Goal: Task Accomplishment & Management: Answer question/provide support

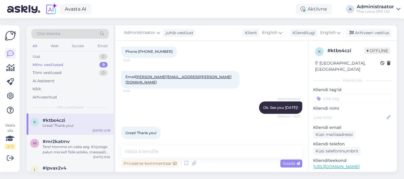
scroll to position [268, 0]
click at [150, 153] on textarea at bounding box center [211, 152] width 181 height 12
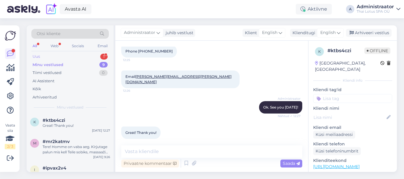
click at [80, 55] on div "Uus 1" at bounding box center [69, 57] width 77 height 8
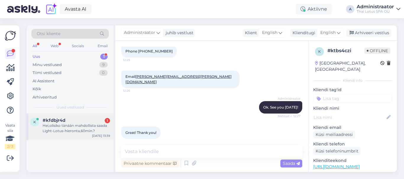
click at [87, 125] on div "Hei,olisiko tänään mahdollista saada Light-Lotus-hieronta,60min.?" at bounding box center [76, 128] width 67 height 11
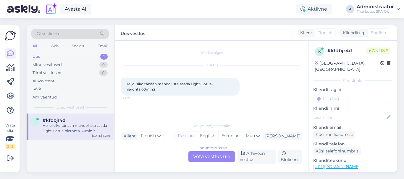
scroll to position [0, 0]
click at [199, 160] on div "Finnish to Russian Võta vestlus üle" at bounding box center [211, 157] width 47 height 11
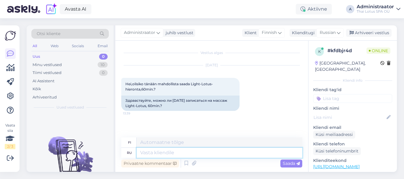
click at [189, 153] on textarea at bounding box center [220, 153] width 166 height 10
type textarea "Да. В"
type textarea "Kyllä."
type textarea "Да. В ка"
type textarea "Kyllä. Sisään"
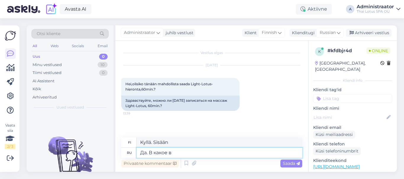
type textarea "Да. В какое вр"
type textarea "Kyllä. Mihin aikaan?"
type textarea "Да. В какое время Вы же"
type textarea "Kyllä. Mitä kello on?"
type textarea "Да. В какое время Вы желаете?"
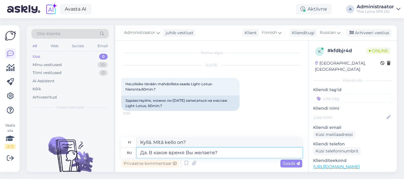
type textarea "Kyllä. Mihin aikaan haluaisit?"
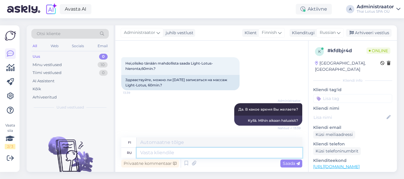
scroll to position [56, 0]
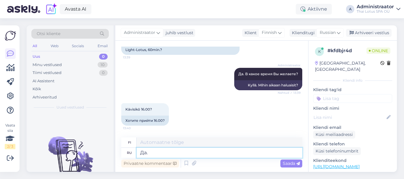
type textarea "Да."
type textarea "Kyllä."
type textarea "Да. Можно. К"
type textarea "Kyllä. Se on mahdollista."
type textarea "Да. Можно. Кк В"
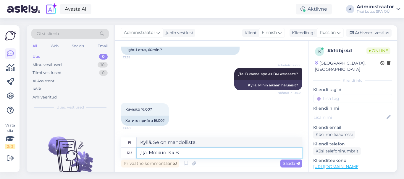
type textarea "Kyllä. Voit. Kk"
type textarea "Да. Можно. Как Ваш"
type textarea "Kyllä. Se on mahdollista. Miten?"
type textarea "Да. Можно. Как Ваше им"
type textarea "Kyllä. Se on mahdollista. Mitä mieltä olet?"
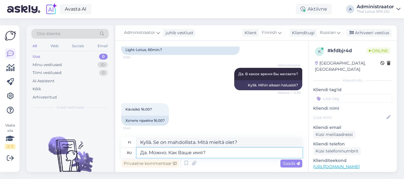
type textarea "Да. Можно. Как Ваше имя?"
type textarea "Kyllä. Voit. Mikä sinun nimesi on?"
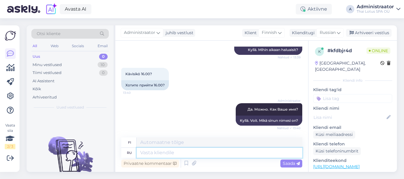
scroll to position [127, 0]
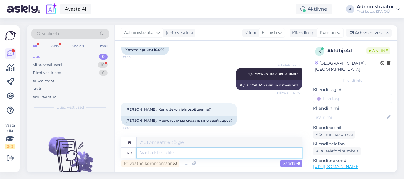
click at [189, 153] on textarea at bounding box center [220, 153] width 166 height 10
paste textarea "Mere pst 4, 2 этаж (вход со стороны парковки, с обратной стороны здания, через …"
type textarea "Mere pst 4, 2 этаж (вход со стороны парковки, с обратной стороны здания, через …"
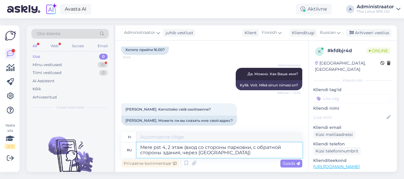
type textarea "Mere pst 4, 2. kerros (sisäänkäynti parkkipaikalta, rakennuksen takaa, Mere Res…"
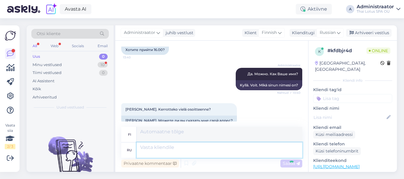
scroll to position [173, 0]
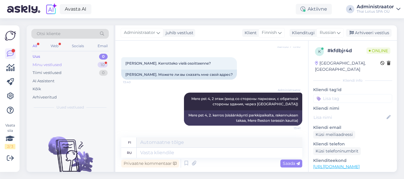
click at [56, 65] on div "Minu vestlused" at bounding box center [47, 65] width 29 height 6
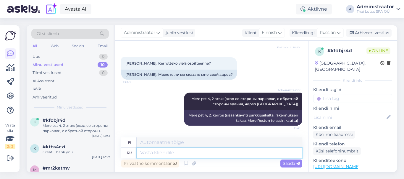
click at [185, 153] on textarea at bounding box center [220, 153] width 166 height 10
click at [176, 154] on textarea at bounding box center [220, 153] width 166 height 10
click at [181, 151] on textarea at bounding box center [220, 153] width 166 height 10
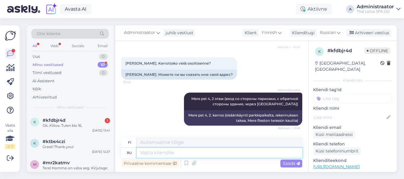
scroll to position [209, 0]
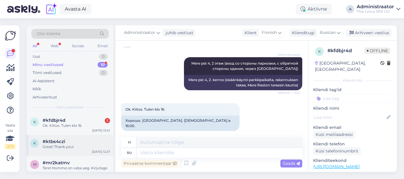
click at [84, 141] on div "#ktbs4czi" at bounding box center [76, 141] width 67 height 5
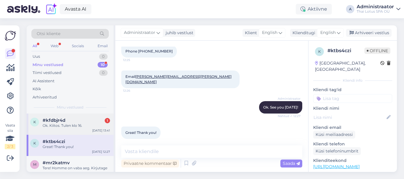
click at [91, 127] on div "Ok. Kiitos. Tulen klo 16." at bounding box center [76, 125] width 67 height 5
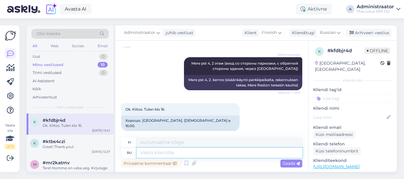
click at [144, 149] on textarea at bounding box center [220, 153] width 166 height 10
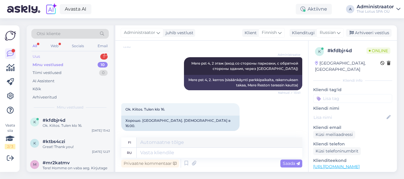
click at [69, 54] on div "Uus 1" at bounding box center [69, 57] width 77 height 8
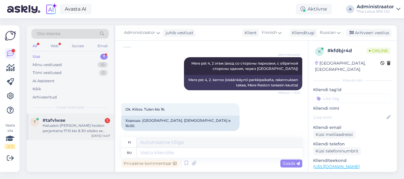
click at [74, 127] on div "Haluaisin [PERSON_NAME] hoidon perjantaina 17.10 klo 8.30 olisiko se mahdollist…" at bounding box center [76, 128] width 67 height 11
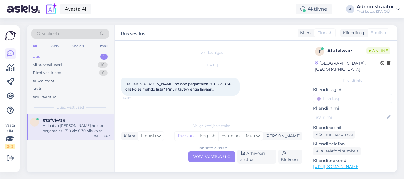
click at [207, 157] on div "Finnish to Russian Võta vestlus üle" at bounding box center [211, 157] width 47 height 11
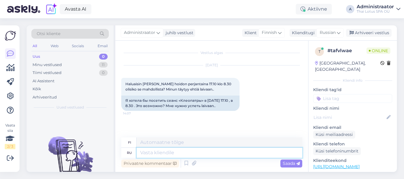
click at [181, 152] on textarea at bounding box center [220, 153] width 166 height 10
type textarea "К с"
type textarea "TOIMII"
type textarea "К сожалению"
type textarea "Valitettavasti"
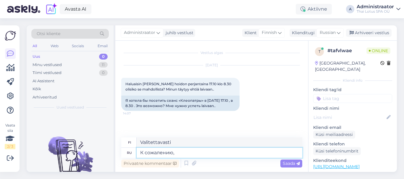
type textarea "К сожалению, э"
type textarea "Valitettavasti,"
type textarea "К сожалению, это н"
type textarea "Valitettavasti tämä on"
type textarea "К сожалению, это невозможно."
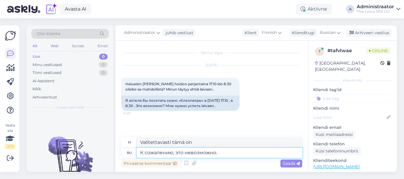
type textarea "Valitettavasti tämä ei ole mahdollista."
type textarea "К сожалению, это невозможно. Салон отк"
type textarea "Valitettavasti tämä ei ole mahdollista. [GEOGRAPHIC_DATA]"
type textarea "К сожалению, это невозможно. Салон открываетсят"
type textarea "Valitettavasti tämä ei ole mahdollista. [GEOGRAPHIC_DATA] on auki."
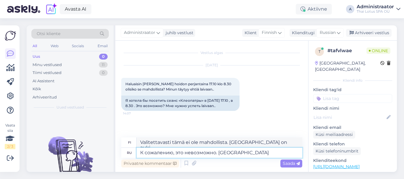
type textarea "К сожалению, это невозможно. [GEOGRAPHIC_DATA]"
type textarea "Valitettavasti tämä ei ole mahdollista. [GEOGRAPHIC_DATA]"
type textarea "К сожалению, это невозможно. Салон начинает ра"
type textarea "Valitettavasti tämä ei ole mahdollista. Kampaamo aloittaa."
type textarea "К сожалению, это невозможно. [PERSON_NAME] начинает работать не"
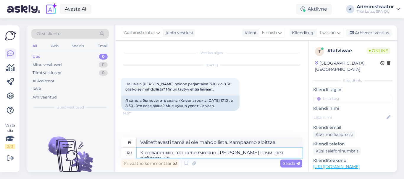
type textarea "Valitettavasti tämä ei ole mahdollista. Salonki avautuu uudelleen."
type textarea "К сожалению, это невозможно. [PERSON_NAME] начинает работать не а"
type textarea "Valitettavasti tämä ei ole mahdollista. Kampaamo ei aloita toimintaansa."
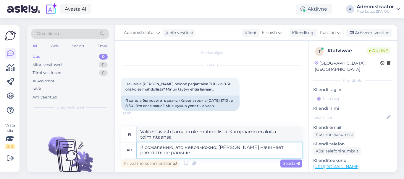
type textarea "К сожалению, это невозможно. [PERSON_NAME] начинает работать не раньше"
type textarea "Valitettavasti tämä ei ole mahdollista. [GEOGRAPHIC_DATA] ei avaudu ennen"
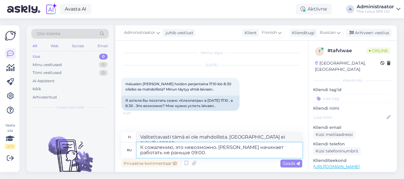
type textarea "К сожалению, это невозможно. [PERSON_NAME] начинает работать не раньше 09:00."
type textarea "Valitettavasti tämä ei ole mahdollista. [GEOGRAPHIC_DATA] ei avaudu ennen klo 9…"
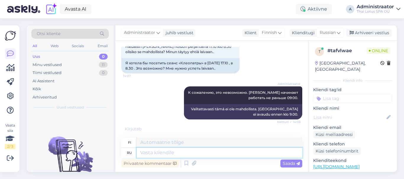
scroll to position [67, 0]
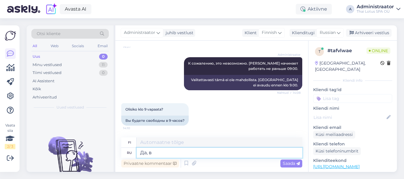
type textarea "Да, в"
type textarea "Kyllä, sisään"
type textarea "Да, в 9:00 е"
type textarea "Kyllä, klo 9.00"
type textarea "Да, в 9:00 есть од"
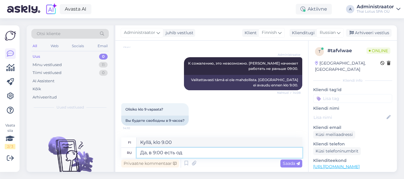
type textarea "[GEOGRAPHIC_DATA], siellä on klo 9.00"
type textarea "Да, в 9:00 есть одно св"
type textarea "Kyllä, yksi on kello 9.00."
type textarea "Да, в 9:00 есть одно свободное м"
type textarea "Kyllä, yksi ilmainen on klo 9.00."
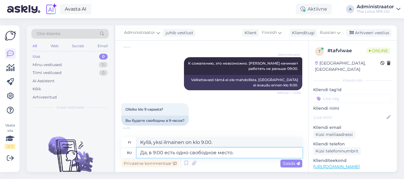
type textarea "Да, в 9:00 есть одно свободное место."
type textarea "Kyllä, yksi paikka on vapaana klo 9.00."
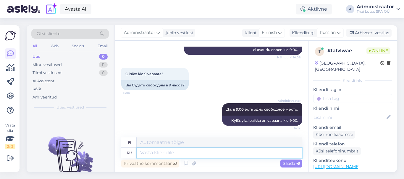
click at [173, 153] on textarea at bounding box center [220, 153] width 166 height 10
type textarea "Для"
type textarea "Sillä"
type textarea "Для того, ч"
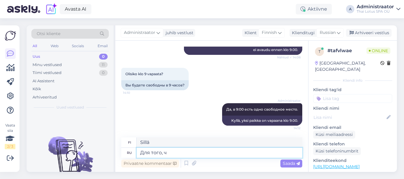
type textarea "Sitä varten"
type textarea "Для того, чтобы з"
type textarea "Jotta"
type textarea "Для того, чтобы забронировать"
type textarea "Varaa"
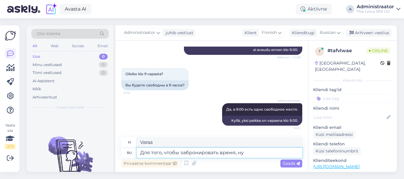
type textarea "Для того, чтобы забронировать время, нуж"
type textarea "Ajan varaamiseksi,"
type textarea "Для того, чтобы забронировать время, нужны [PERSON_NAME]"
type textarea "Varaa tarvitsemasi aika"
type textarea "Для того, чтобы забронировать время, нужны Ваши окн"
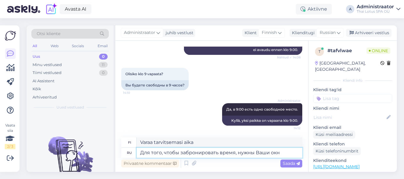
type textarea "Ajan varaamiseksi tarvitsemme sinun"
type textarea "Для того, чтобы забронировать время, нужны Ваши контактные"
type textarea "Ajan varaamiseksi tarvitsemme yhteystietosi."
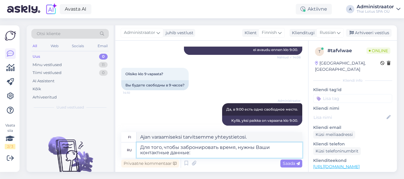
type textarea "Для того, чтобы забронировать время, нужны Ваши контактные данные: и"
type textarea "Ajan varaamiseksi tarvitsemme yhteystietosi:"
type textarea "Для того, чтобы забронировать время, нужны Ваши контактные данные: имя и [PERSO…"
type textarea "Ajan varaamiseksi tarvitsemme yhteystietosi: nimesi ja"
type textarea "Для того, чтобы забронировать время, нужны Ваши контактные данные: имя и номер …"
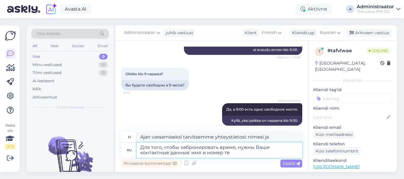
type textarea "Ajan varaamiseksi tarvitsemme yhteystietosi: nimen ja puhelinnumeron."
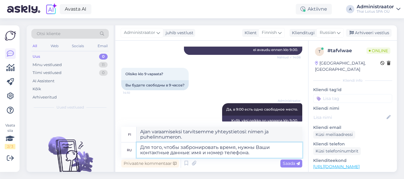
type textarea "Для того, чтобы забронировать время, нужны Ваши контактные данные: имя и номер …"
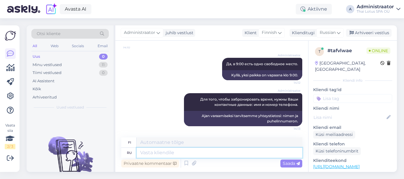
scroll to position [148, 0]
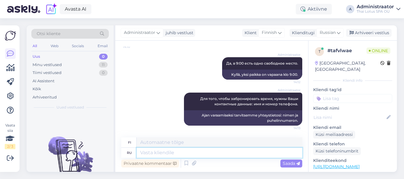
click at [168, 150] on textarea at bounding box center [220, 153] width 166 height 10
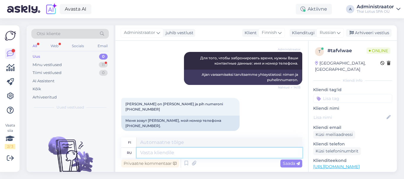
scroll to position [225, 0]
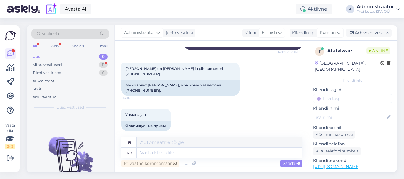
click at [166, 148] on div "fi" at bounding box center [211, 143] width 181 height 10
click at [166, 152] on textarea at bounding box center [220, 153] width 166 height 10
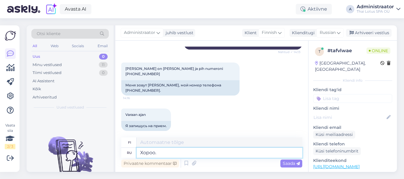
type textarea "Хороо."
type textarea "Hyvä."
type textarea "Хорошо. Ж"
type textarea "Hyvä on."
type textarea "Хорошо. Ждём Ва"
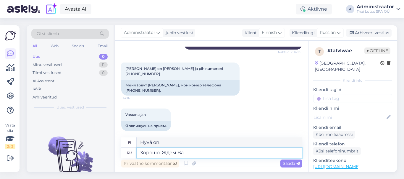
type textarea "Okei. Odotetaan."
type textarea "Хорошо. Ждём Вас 1"
type textarea "Okei. Odotamme sinua."
type textarea "Хорошо. Ждём Вас 17.10 в 0"
type textarea "Okei. Nähdään 17.10"
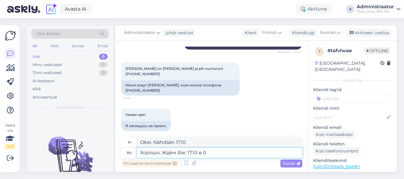
type textarea "Хорошо. Ждём Вас 17.10 в 09"
type textarea "Okei. Odotamme sinua 17.10"
type textarea "Хорошо. Ждём Вас 17.10 в 09:00."
type textarea "Okei. Nähdään 17.10 klo 9.00."
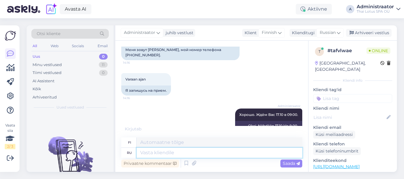
scroll to position [296, 0]
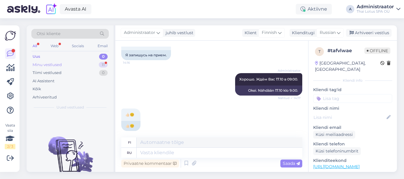
click at [74, 65] on div "Minu vestlused 11" at bounding box center [69, 65] width 77 height 8
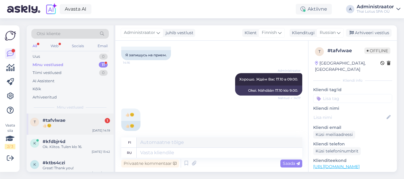
click at [77, 123] on div "#tafvlwae 1" at bounding box center [76, 120] width 67 height 5
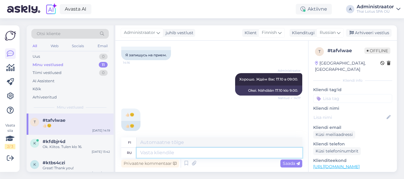
click at [161, 152] on textarea at bounding box center [220, 153] width 166 height 10
